Goal: Task Accomplishment & Management: Manage account settings

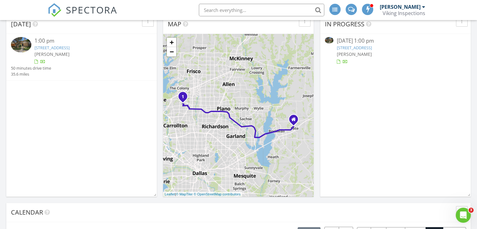
click at [64, 48] on link "2203 Greenview Dr, Carrollton, TX 75010" at bounding box center [52, 48] width 35 height 6
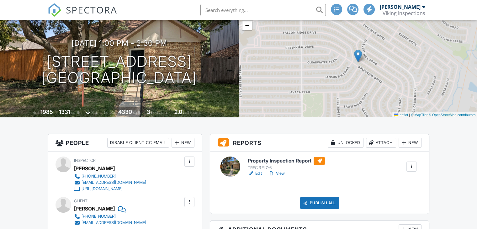
scroll to position [50, 0]
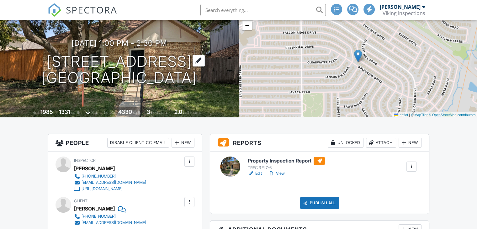
click at [205, 59] on div at bounding box center [199, 61] width 12 height 12
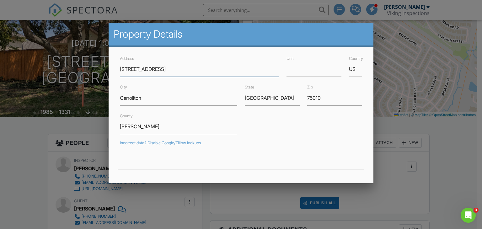
scroll to position [0, 0]
click at [399, 137] on div at bounding box center [241, 112] width 482 height 287
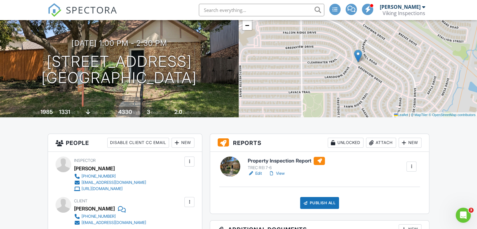
click at [189, 206] on div at bounding box center [190, 202] width 10 height 10
click at [173, 219] on li "Edit" at bounding box center [175, 221] width 32 height 16
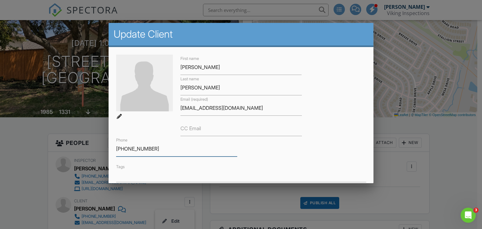
click at [155, 145] on input "[PHONE_NUMBER]" at bounding box center [176, 148] width 121 height 15
drag, startPoint x: 155, startPoint y: 145, endPoint x: 96, endPoint y: 151, distance: 59.6
drag, startPoint x: 237, startPoint y: 108, endPoint x: 172, endPoint y: 110, distance: 65.6
click at [172, 110] on div "First name Robert Last name Kunz Email (required) bobkunz2@yahoo.com CC Email P…" at bounding box center [241, 119] width 258 height 128
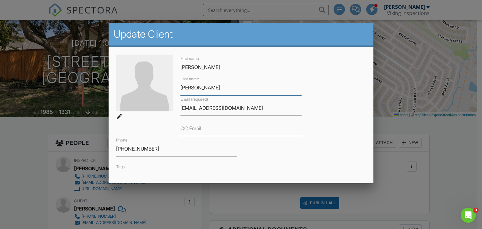
drag, startPoint x: 191, startPoint y: 89, endPoint x: 173, endPoint y: 90, distance: 18.2
click at [173, 90] on div "First name Robert Last name Kunz Email (required) bobkunz2@yahoo.com CC Email P…" at bounding box center [241, 119] width 258 height 128
click at [368, 80] on div "First name Robert Last name Kunz Email (required) bobkunz2@yahoo.com CC Email P…" at bounding box center [241, 148] width 265 height 203
click at [383, 83] on div at bounding box center [241, 112] width 482 height 287
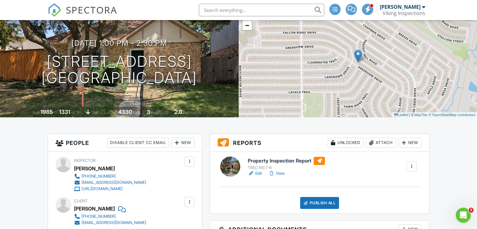
click at [377, 143] on div "Attach" at bounding box center [381, 143] width 30 height 10
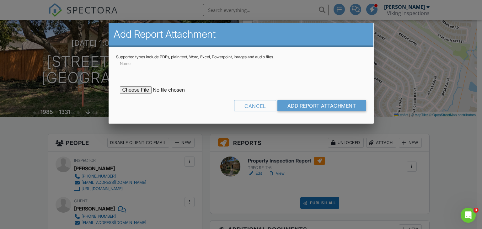
click at [230, 69] on input "Name" at bounding box center [241, 72] width 243 height 15
type input "Termite Inspection Report"
click at [138, 90] on input "file" at bounding box center [173, 90] width 107 height 8
type input "C:\fakepath\250828_WDI_0000023480_2203_Greenview_Drive_Carrollton_TX_75010.pdf"
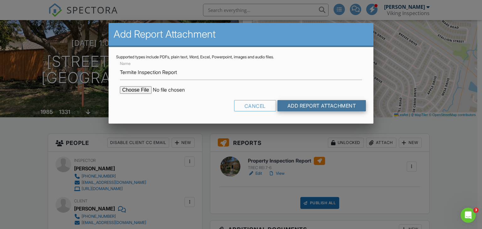
click at [309, 104] on input "Add Report Attachment" at bounding box center [321, 105] width 89 height 11
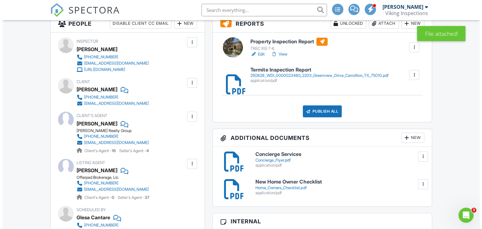
scroll to position [170, 0]
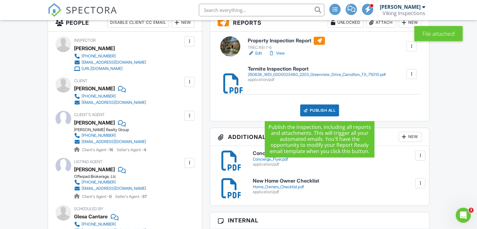
click at [316, 112] on div "Publish All" at bounding box center [319, 111] width 39 height 12
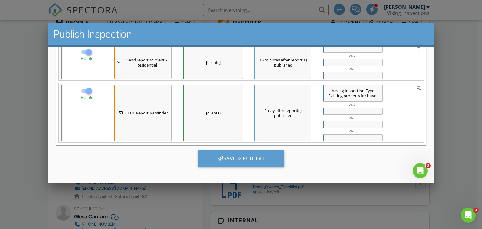
scroll to position [3, 0]
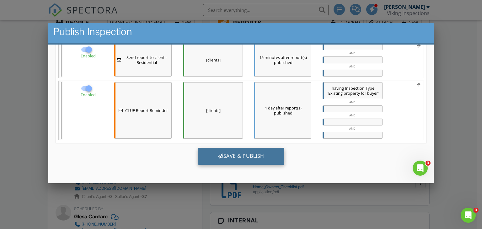
click at [212, 160] on div "Save & Publish" at bounding box center [241, 156] width 86 height 17
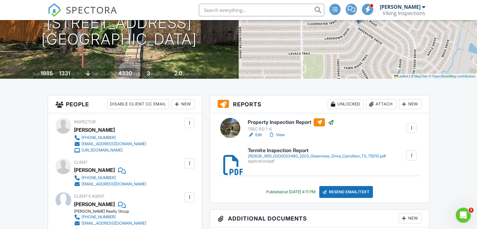
scroll to position [89, 0]
click at [275, 135] on div at bounding box center [271, 135] width 6 height 6
